Goal: Task Accomplishment & Management: Manage account settings

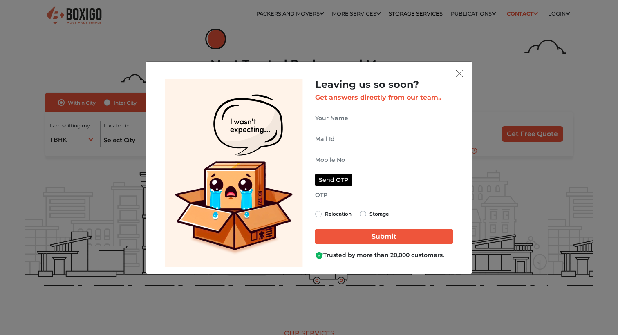
click at [459, 73] on img "get free quote dialog" at bounding box center [459, 73] width 7 height 7
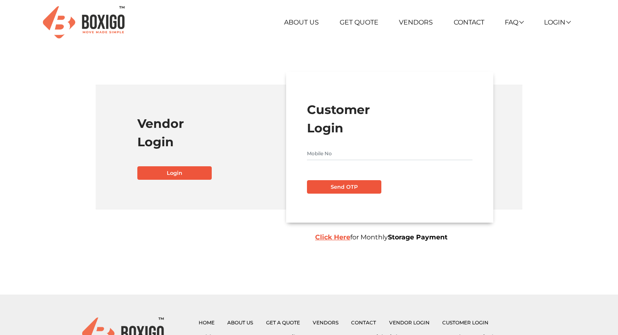
click at [351, 153] on input "text" at bounding box center [389, 153] width 165 height 13
click at [335, 184] on button "Send OTP" at bounding box center [344, 187] width 74 height 14
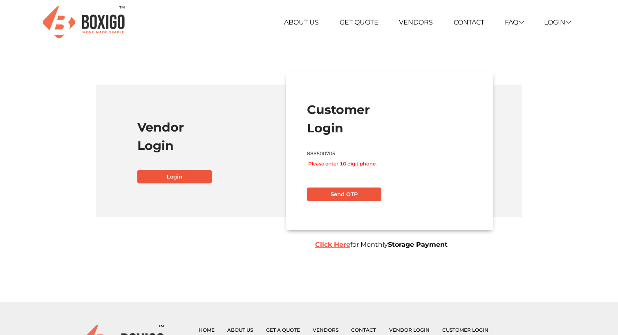
click at [320, 155] on input "888500705" at bounding box center [389, 153] width 165 height 13
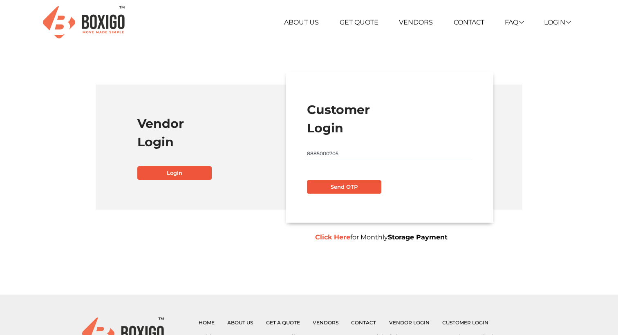
type input "8885000705"
click at [351, 186] on button "Send OTP" at bounding box center [344, 187] width 74 height 14
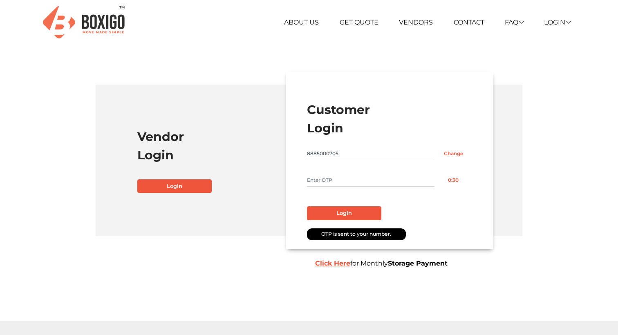
click at [344, 179] on input "text" at bounding box center [370, 180] width 127 height 13
type input "9521"
click at [351, 212] on button "Login" at bounding box center [344, 213] width 74 height 14
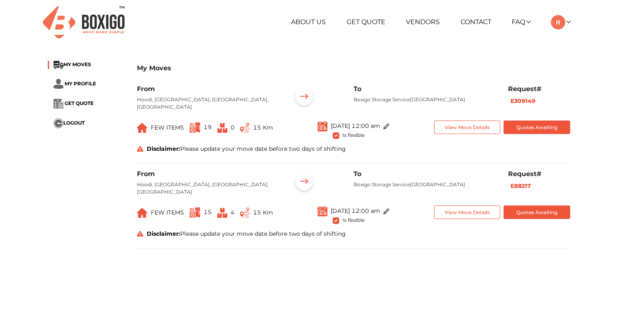
click at [530, 130] on button "Quotes Awaiting" at bounding box center [536, 127] width 67 height 13
click at [526, 127] on button "Quotes Awaiting" at bounding box center [536, 127] width 67 height 13
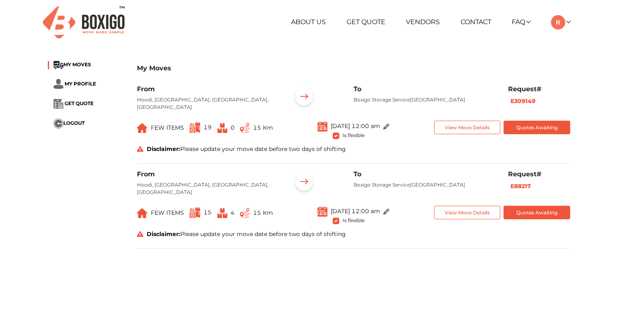
click at [536, 130] on button "Quotes Awaiting" at bounding box center [536, 127] width 67 height 13
drag, startPoint x: 562, startPoint y: 22, endPoint x: 560, endPoint y: 31, distance: 8.9
click at [81, 83] on span "MY PROFILE" at bounding box center [80, 84] width 31 height 6
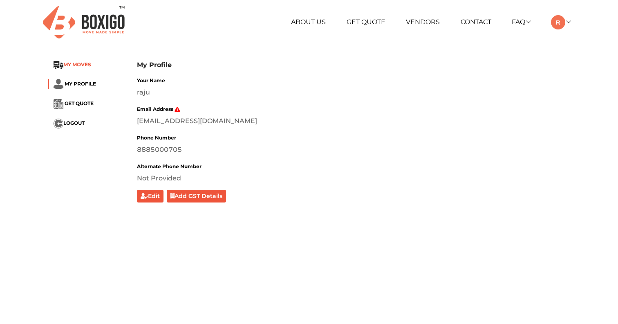
click at [78, 65] on span "MY MOVES" at bounding box center [77, 64] width 28 height 6
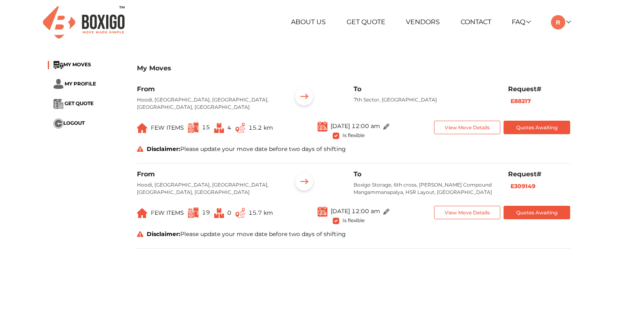
click at [519, 130] on button "Quotes Awaiting" at bounding box center [536, 127] width 67 height 13
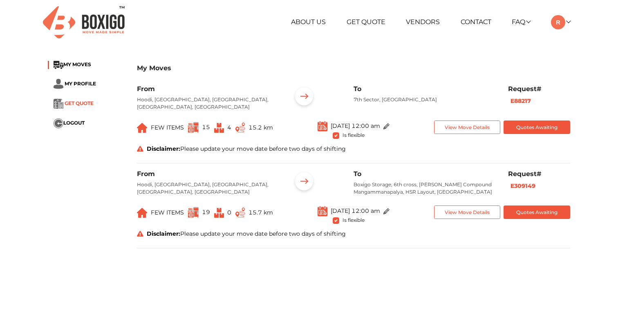
click at [81, 104] on span "GET QUOTE" at bounding box center [79, 103] width 29 height 6
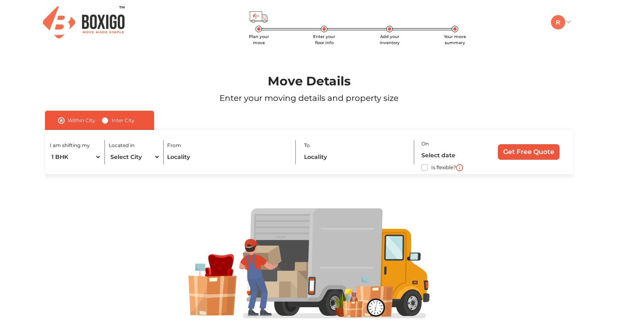
click at [561, 23] on img at bounding box center [558, 22] width 14 height 14
click at [588, 36] on link "My Moves" at bounding box center [582, 33] width 65 height 15
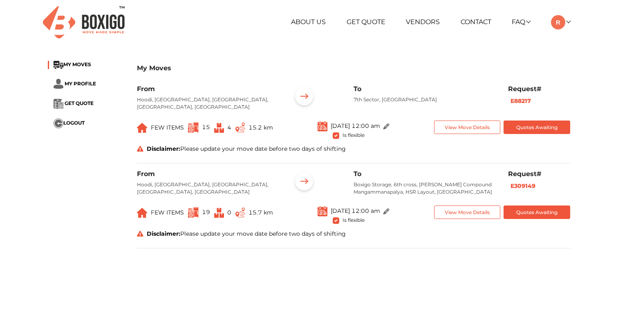
click at [526, 124] on button "Quotes Awaiting" at bounding box center [536, 127] width 67 height 13
click at [523, 130] on button "Quotes Awaiting" at bounding box center [536, 127] width 67 height 13
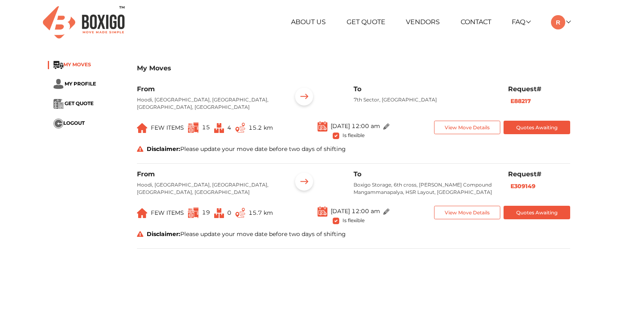
click at [87, 66] on span "MY MOVES" at bounding box center [77, 64] width 28 height 6
click at [539, 127] on button "Quotes Awaiting" at bounding box center [536, 127] width 67 height 13
